Goal: Task Accomplishment & Management: Manage account settings

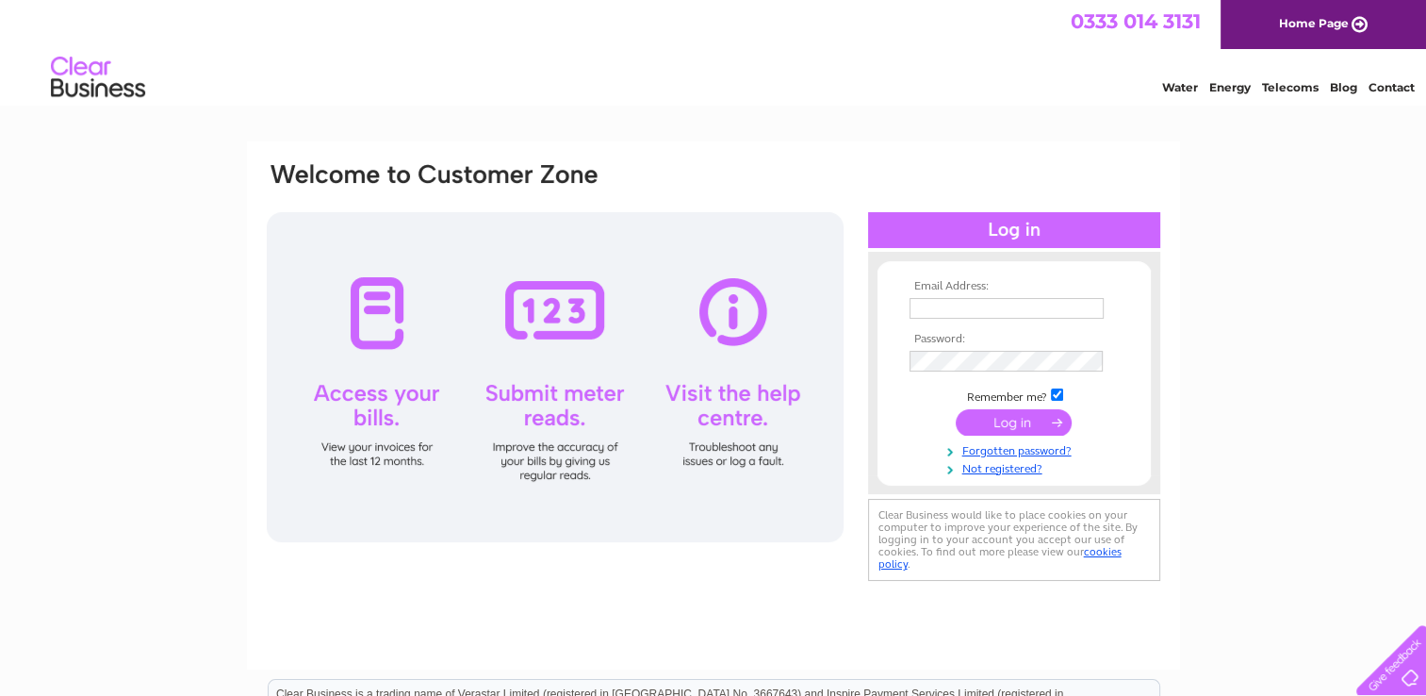
type input "markhonitonconclub@gmail.com"
click at [1002, 420] on input "submit" at bounding box center [1014, 422] width 116 height 26
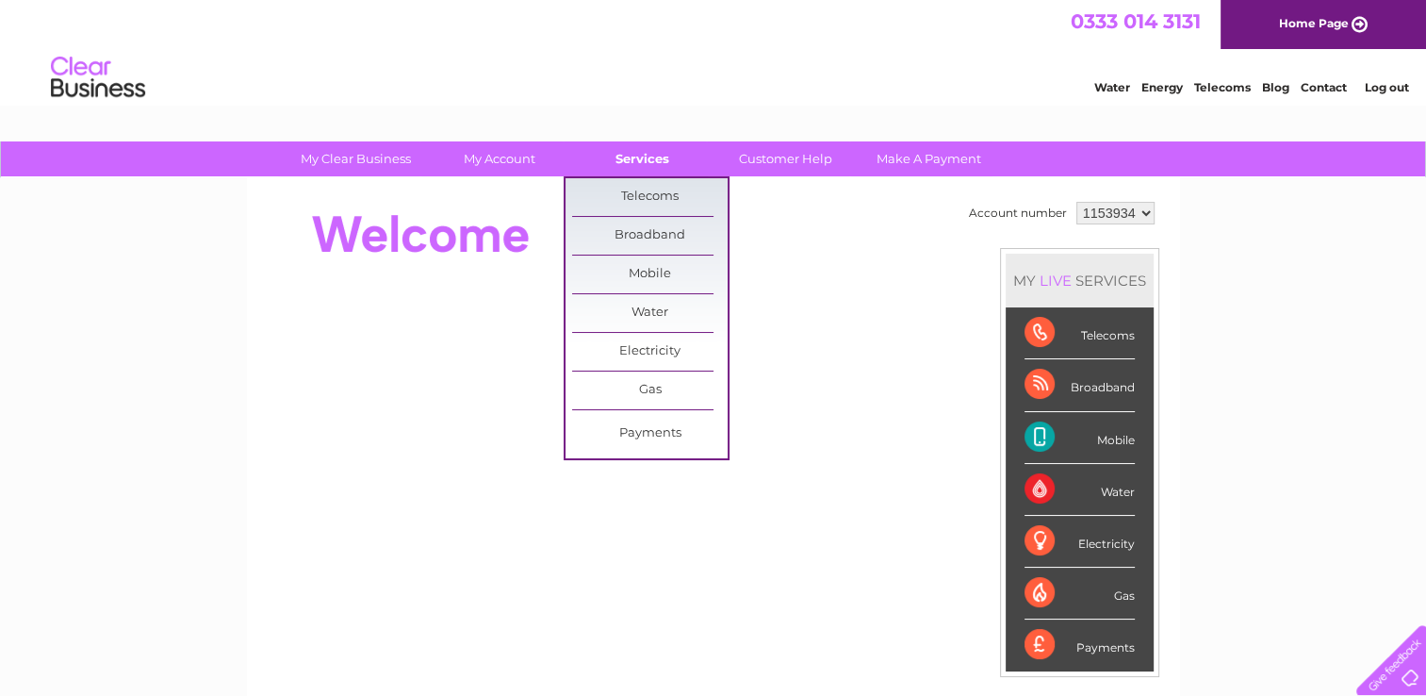
click at [634, 157] on link "Services" at bounding box center [643, 158] width 156 height 35
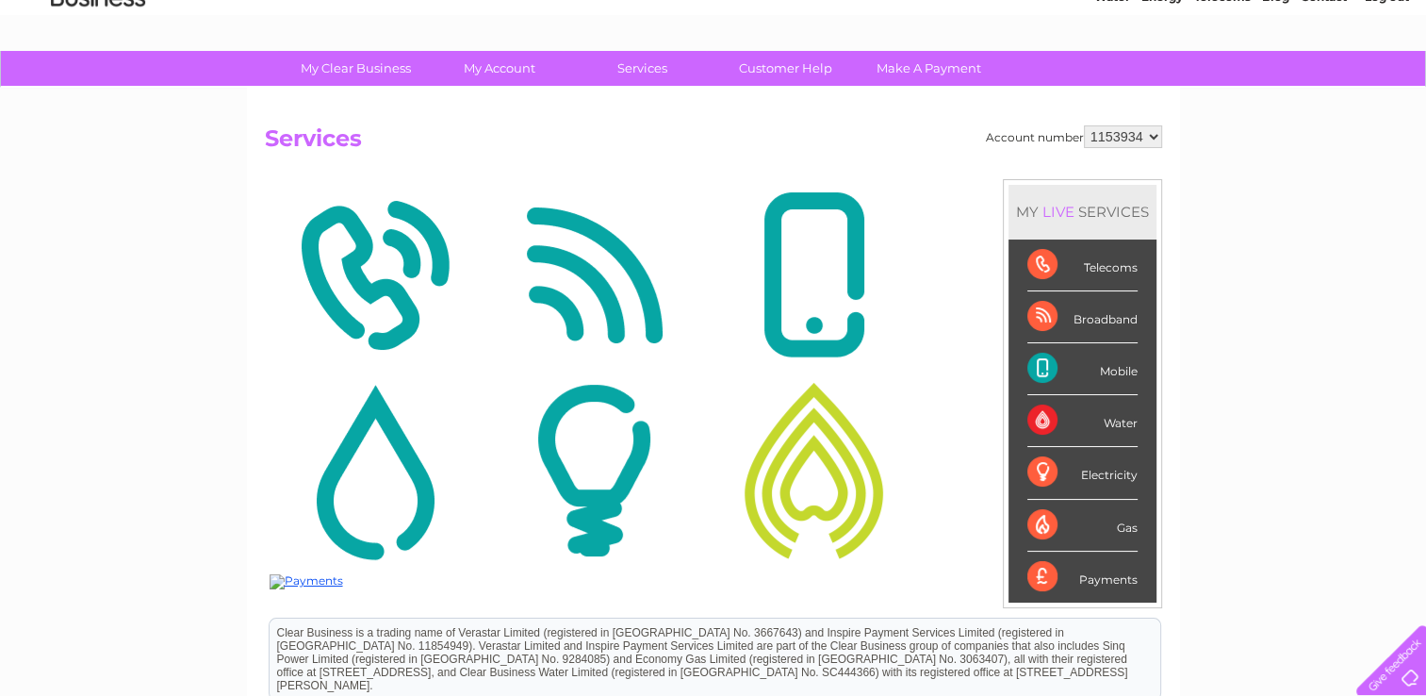
scroll to position [58, 0]
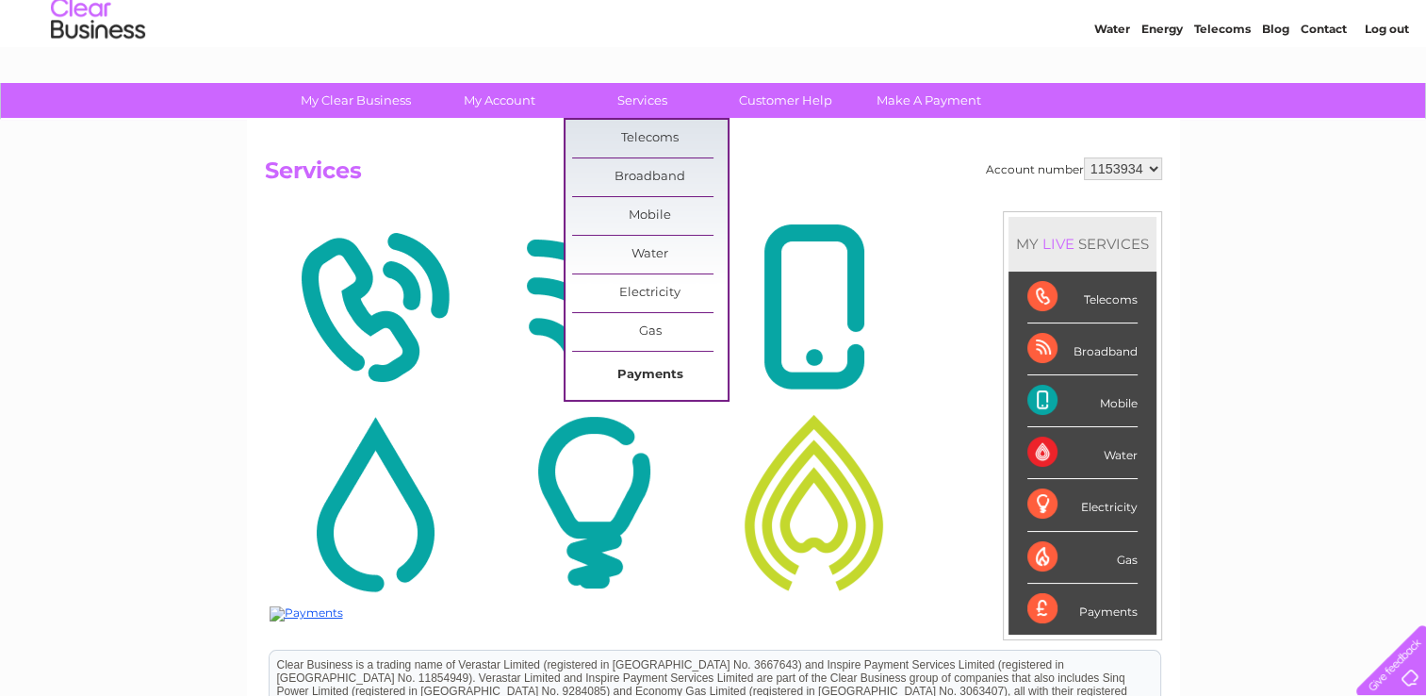
click at [640, 368] on link "Payments" at bounding box center [650, 375] width 156 height 38
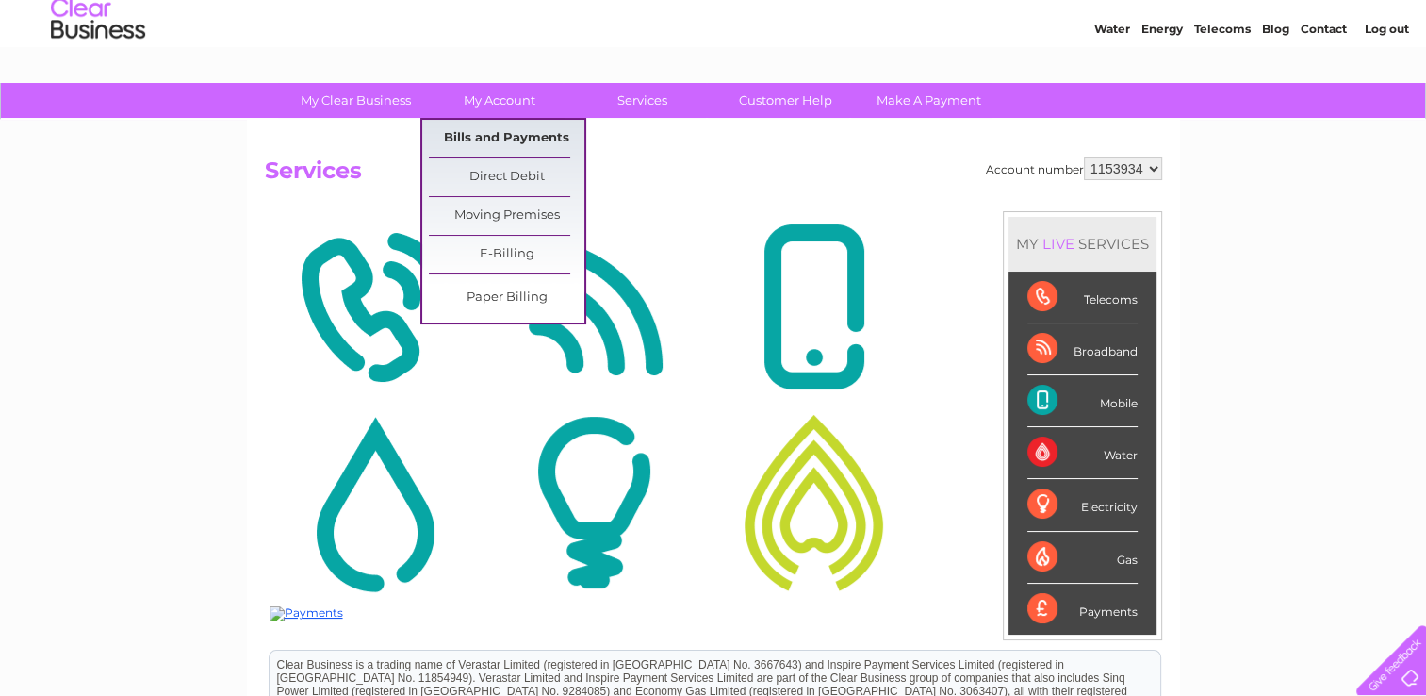
click at [508, 138] on link "Bills and Payments" at bounding box center [507, 139] width 156 height 38
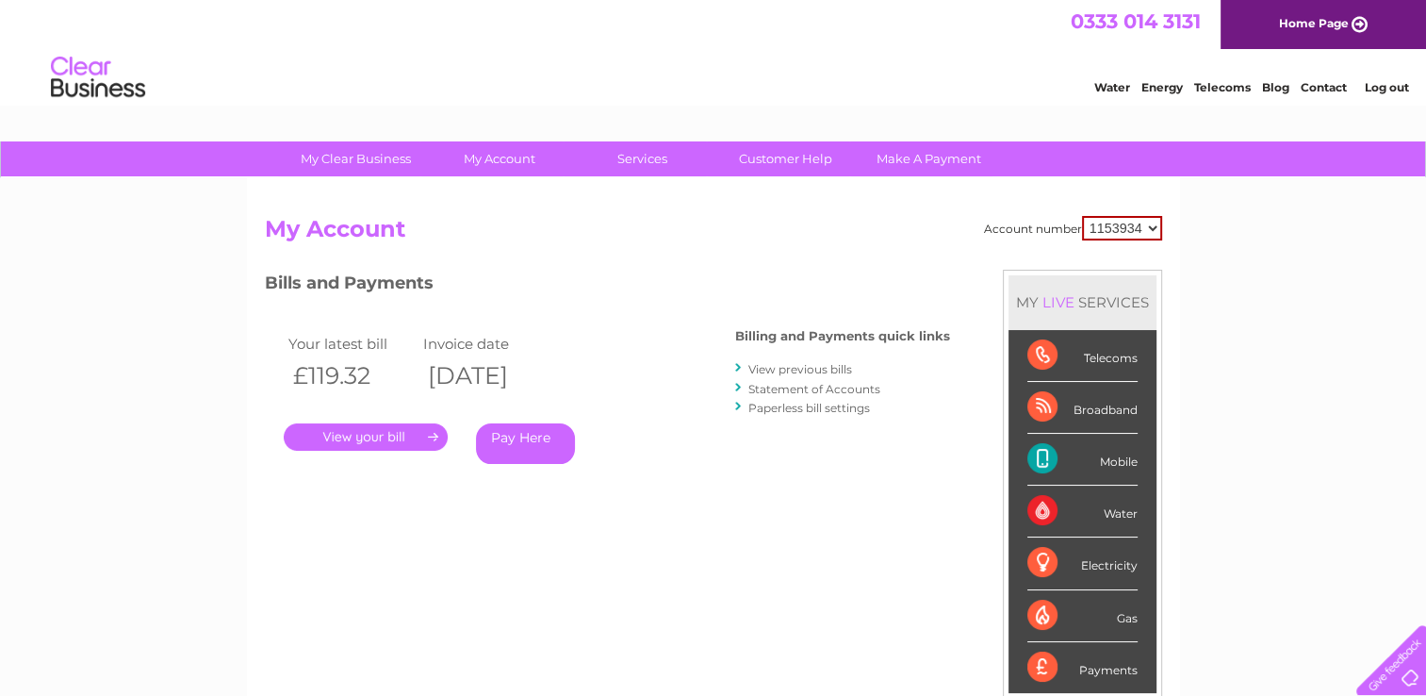
click at [357, 432] on link "." at bounding box center [366, 436] width 164 height 27
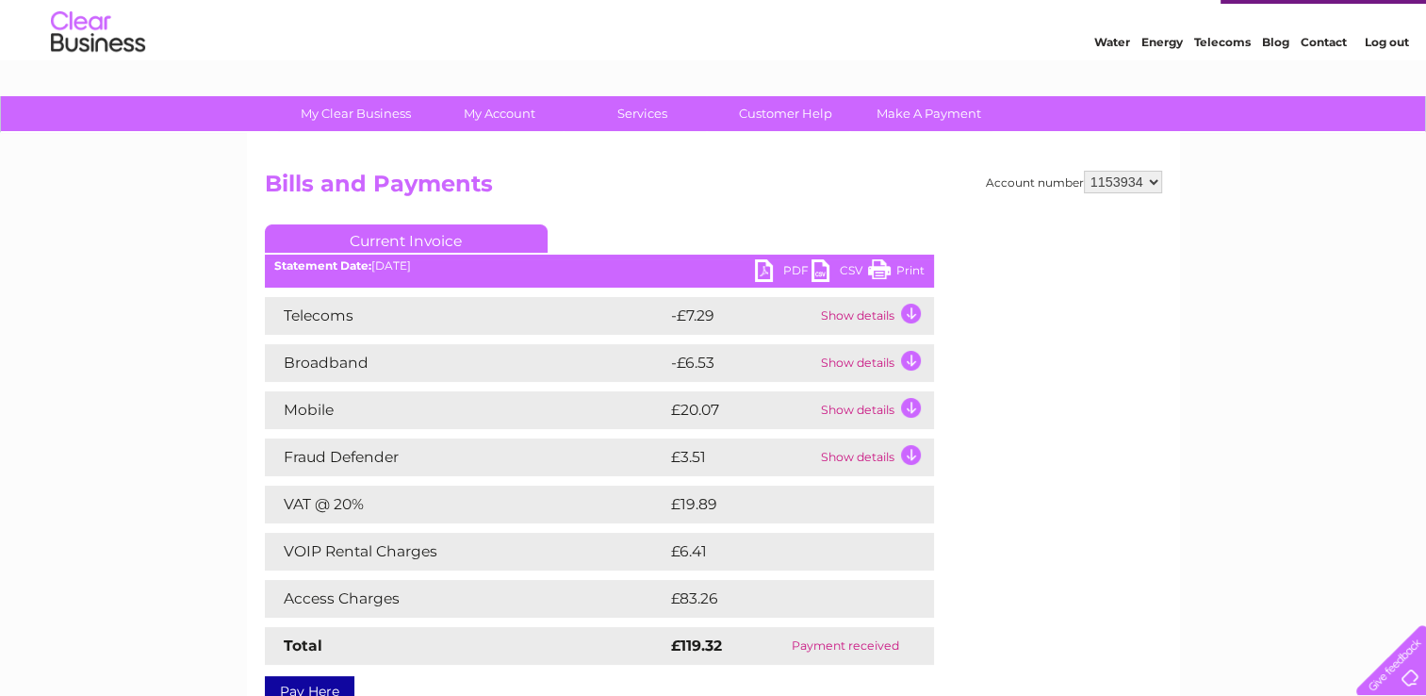
scroll to position [45, 0]
click at [786, 266] on link "PDF" at bounding box center [783, 272] width 57 height 27
click at [1380, 40] on link "Log out" at bounding box center [1386, 42] width 44 height 14
